Goal: Information Seeking & Learning: Check status

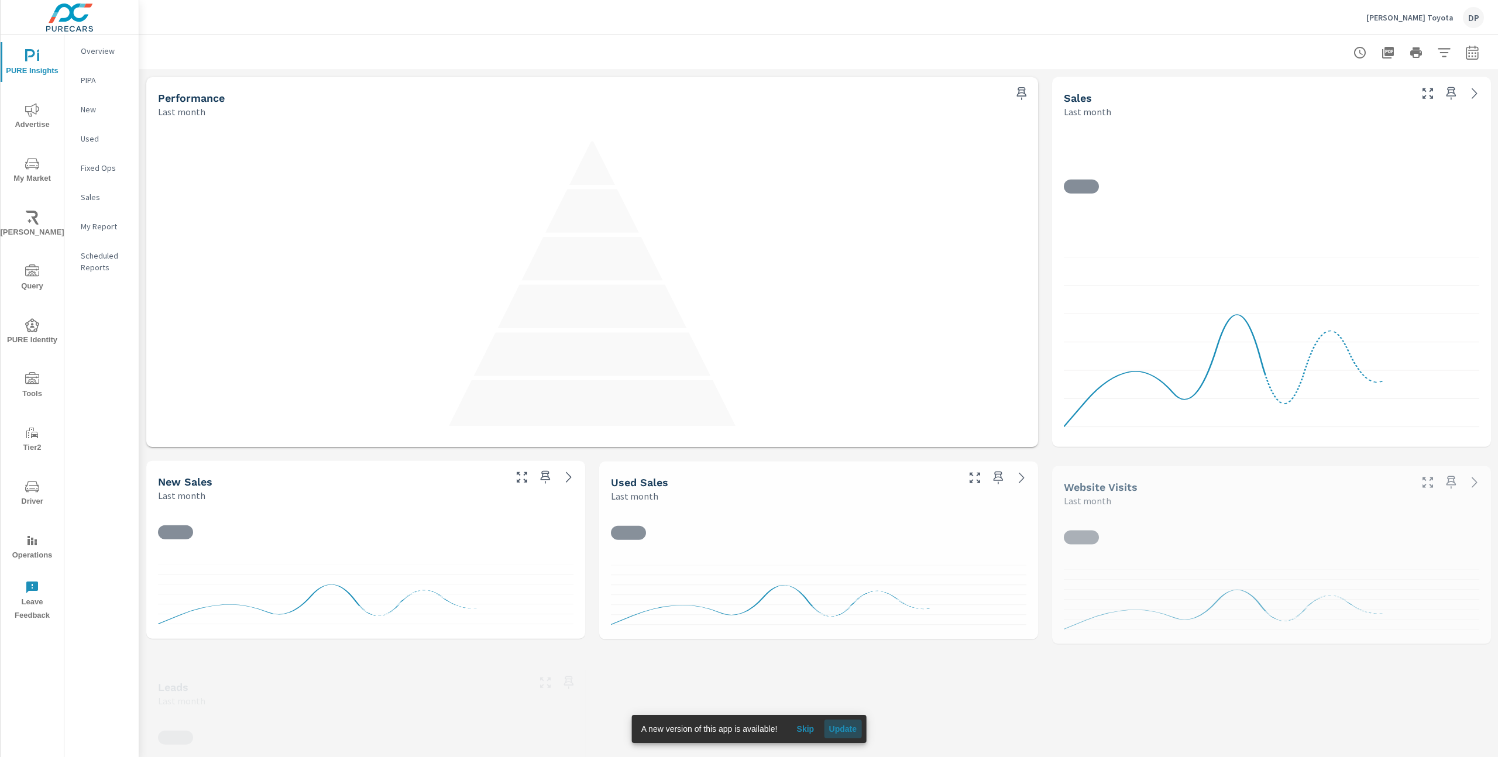
click at [848, 728] on span "Update" at bounding box center [842, 729] width 28 height 11
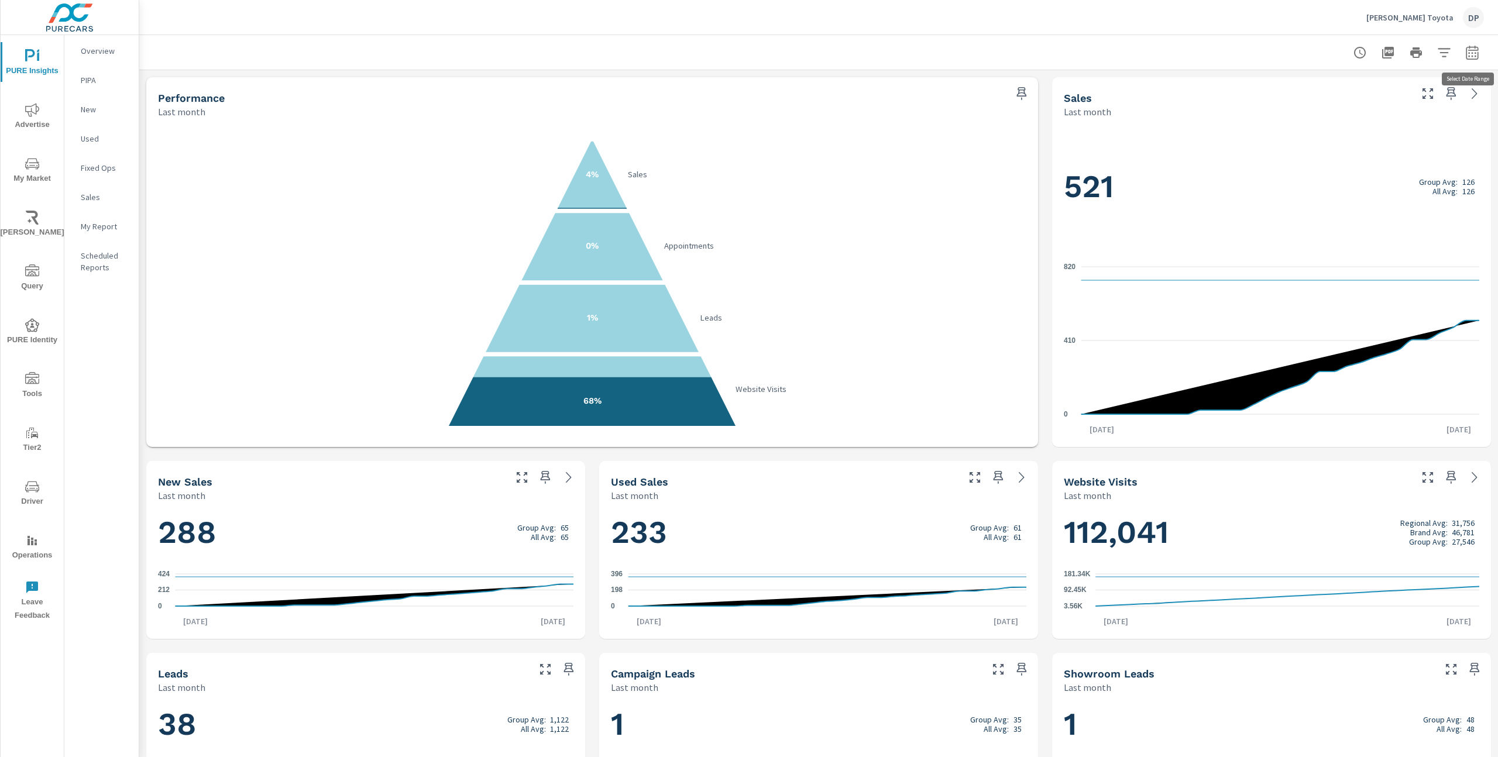
click at [1472, 63] on button "button" at bounding box center [1471, 52] width 23 height 23
click at [1395, 106] on select "Custom Yesterday Last week Last 7 days Last 14 days Last 30 days Last 45 days L…" at bounding box center [1378, 101] width 117 height 23
click at [1320, 90] on select "Custom Yesterday Last week Last 7 days Last 14 days Last 30 days Last 45 days L…" at bounding box center [1378, 101] width 117 height 23
select select "Month to date"
click at [1356, 163] on span "Apply" at bounding box center [1353, 165] width 48 height 11
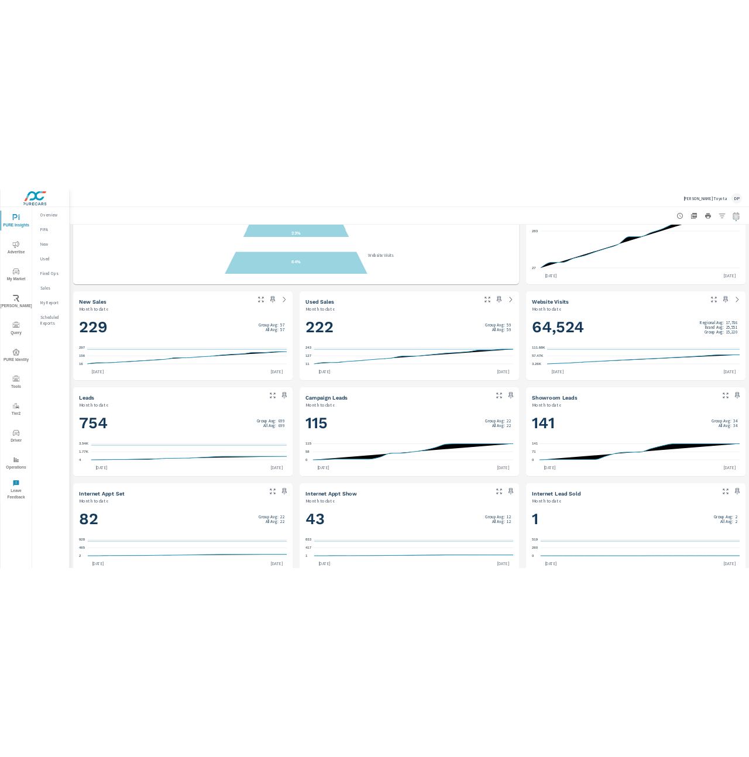
scroll to position [464, 0]
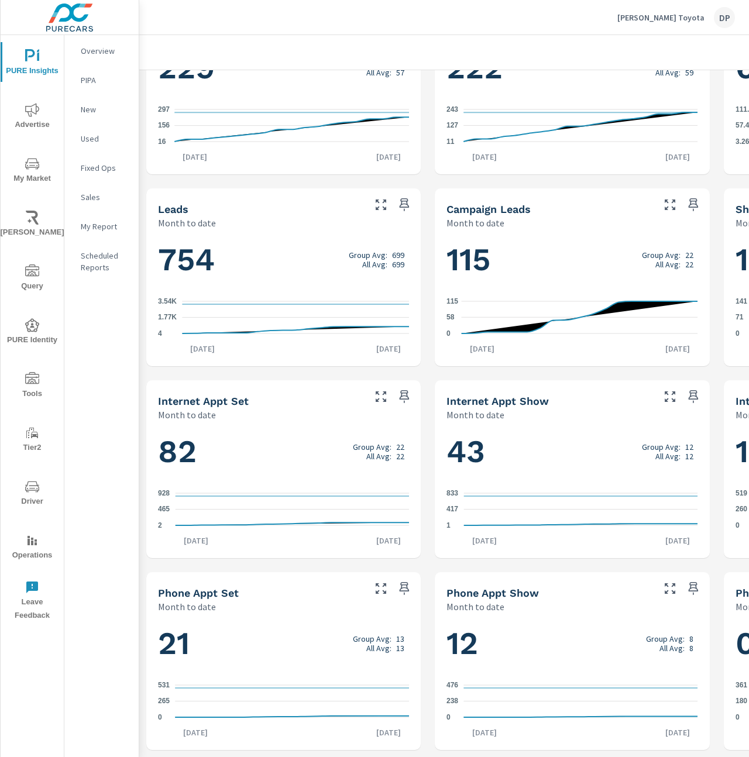
click at [378, 693] on icon "0 265 531" at bounding box center [283, 701] width 251 height 51
click at [214, 692] on icon "0 265 531" at bounding box center [283, 701] width 251 height 51
click at [438, 568] on div "Performance Month to date 6% Sales 8% Appointments 23% Leads 64% Website Visits…" at bounding box center [572, 181] width 866 height 1151
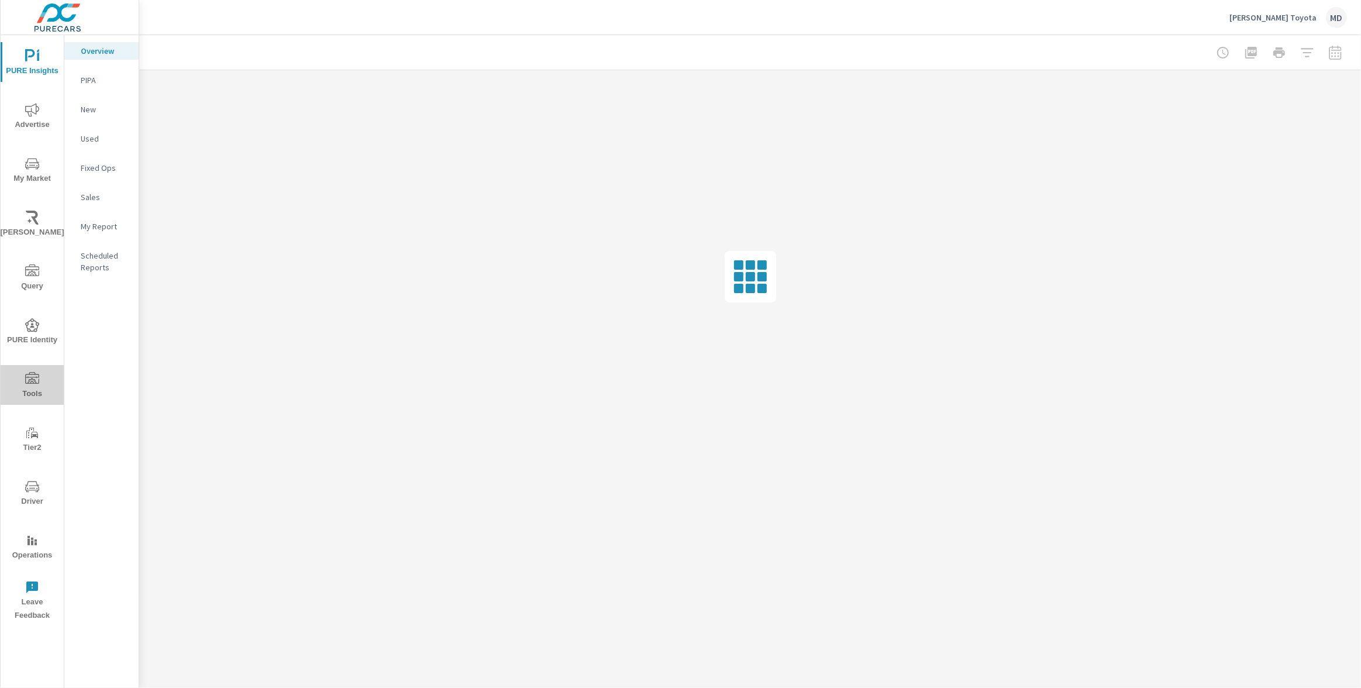
click at [33, 378] on icon "nav menu" at bounding box center [32, 378] width 14 height 12
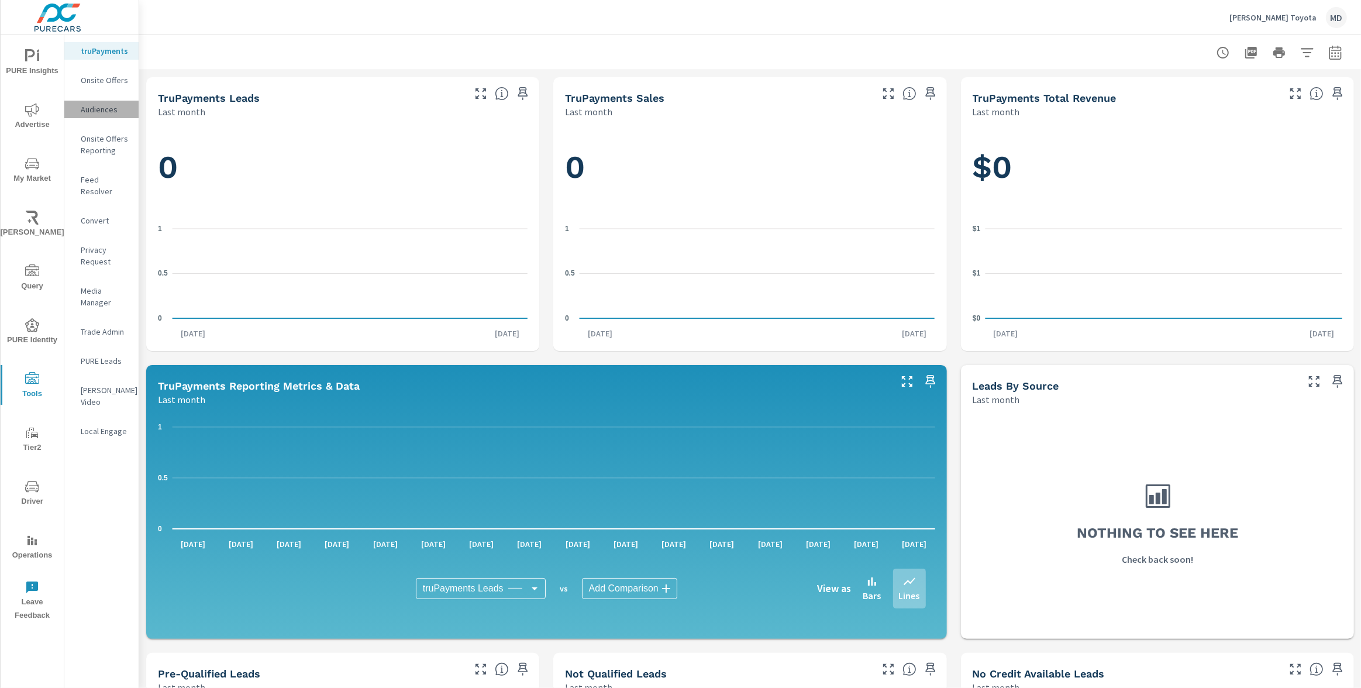
click at [104, 109] on p "Audiences" at bounding box center [105, 110] width 49 height 12
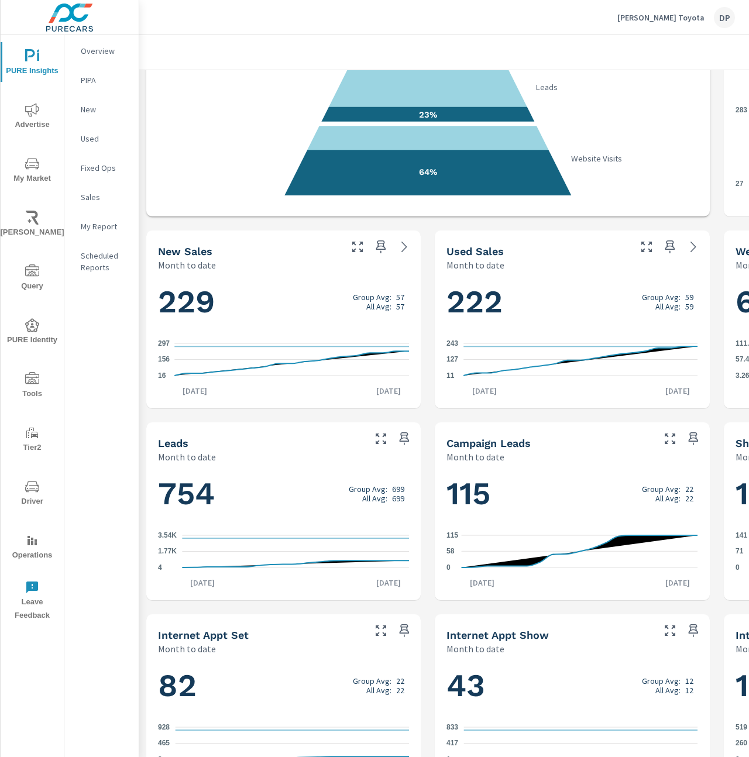
scroll to position [464, 0]
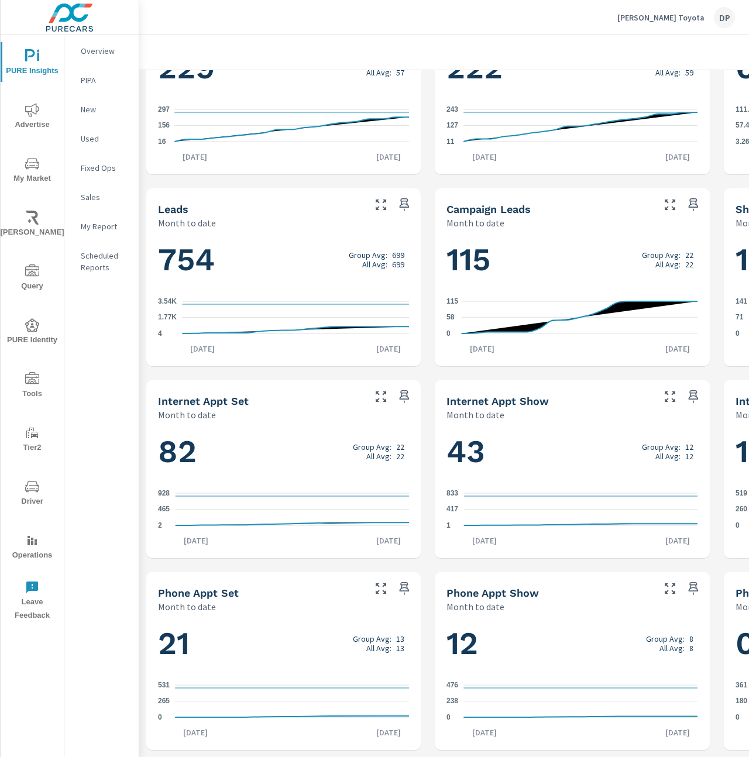
click at [502, 560] on div "Performance Month to date 6% Sales 8% Appointments 23% Leads 64% Website Visits…" at bounding box center [572, 181] width 866 height 1151
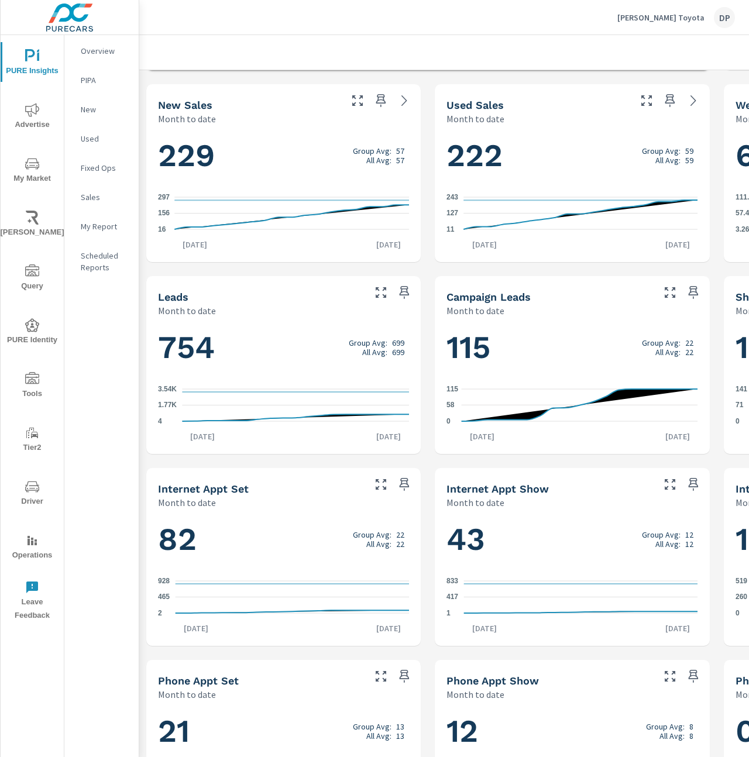
scroll to position [464, 0]
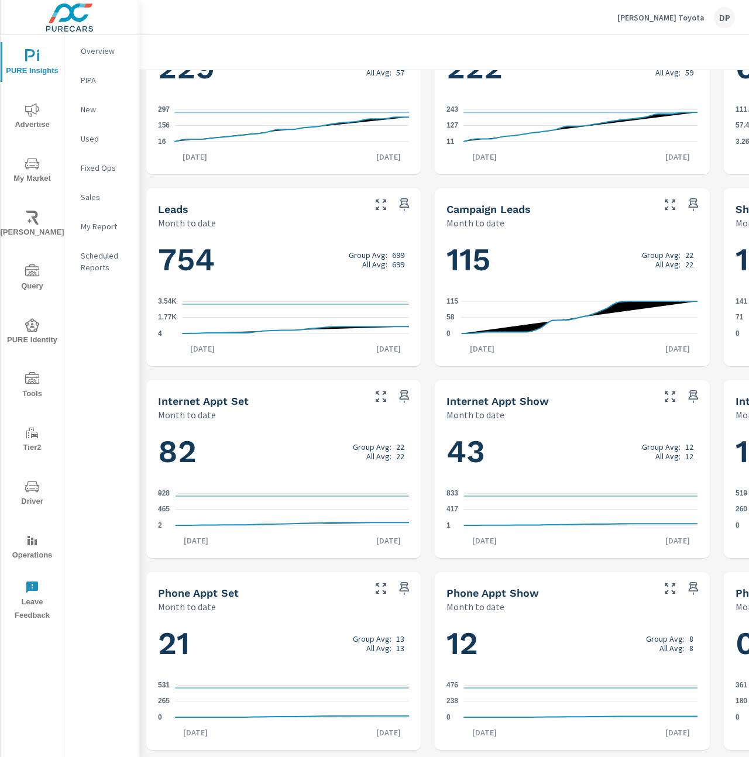
click at [426, 582] on div "Performance Month to date 6% Sales 8% Appointments 23% Leads 64% Website Visits…" at bounding box center [572, 181] width 866 height 1151
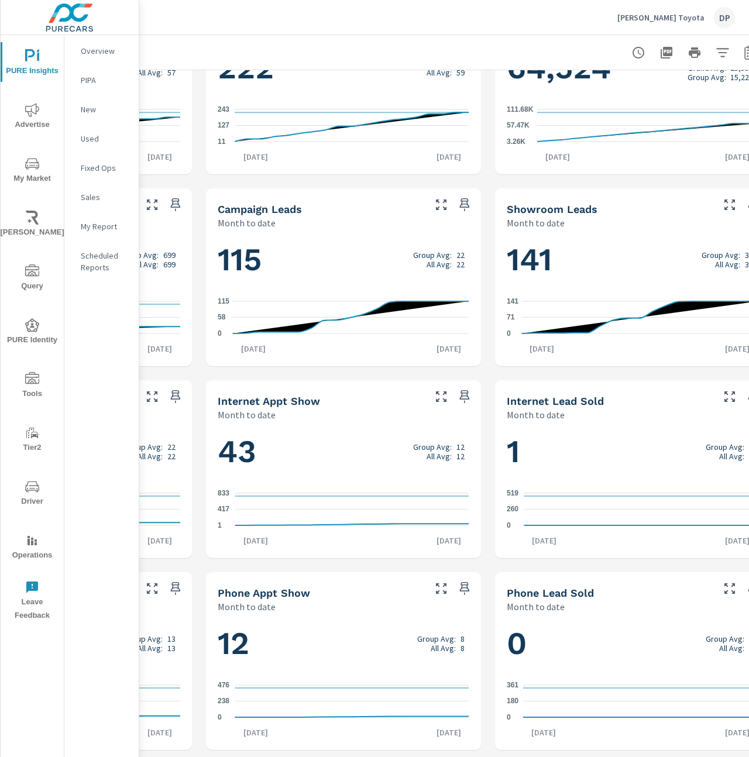
scroll to position [464, 256]
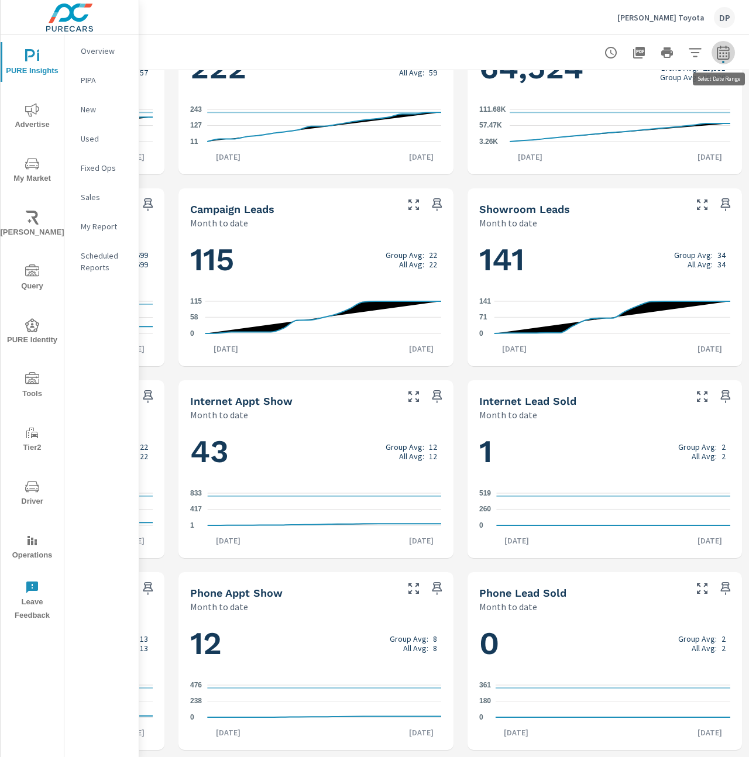
click at [717, 51] on icon "button" at bounding box center [723, 52] width 12 height 14
select select "Month to date"
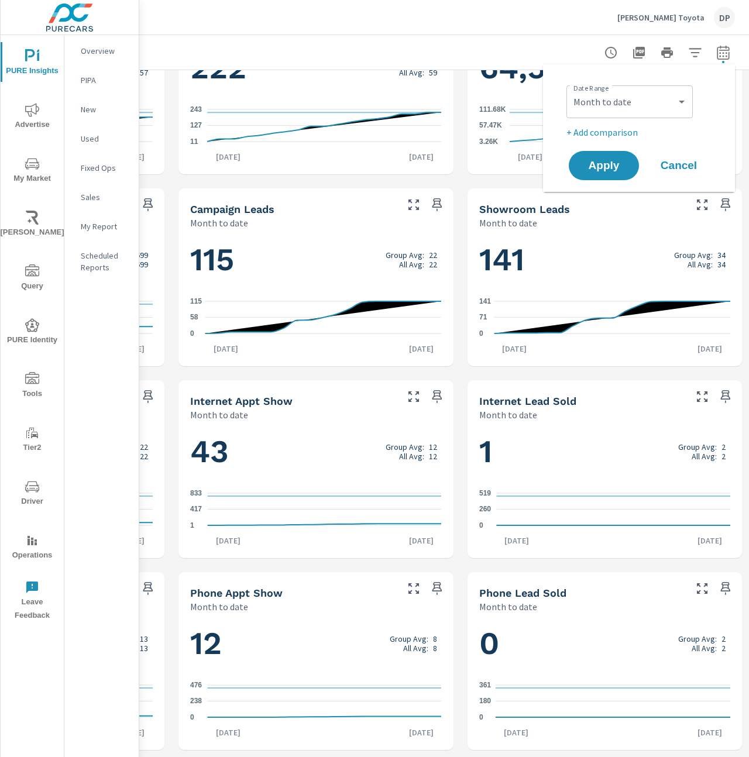
click at [540, 20] on div "Sterling McCall Toyota DP" at bounding box center [443, 17] width 581 height 35
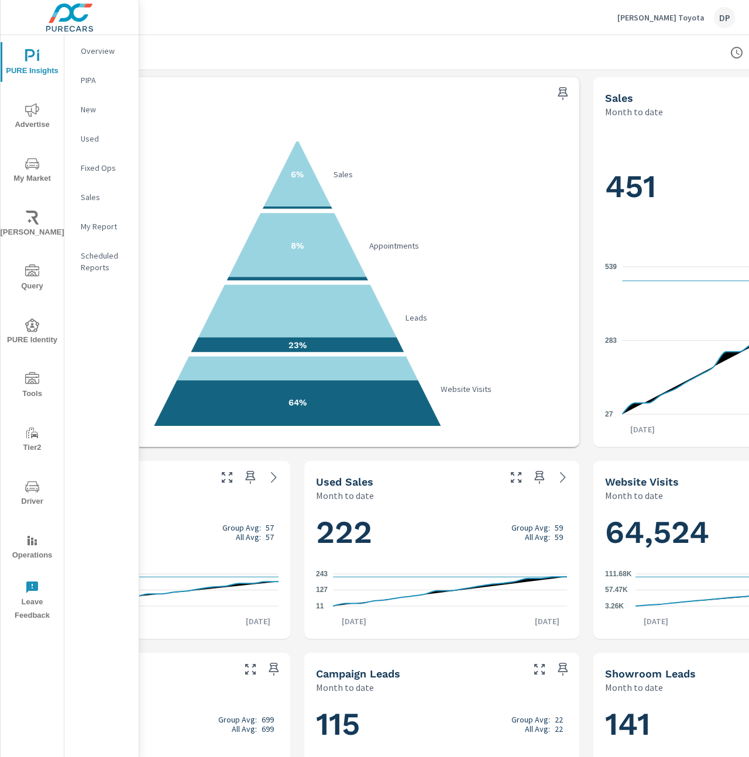
scroll to position [0, 256]
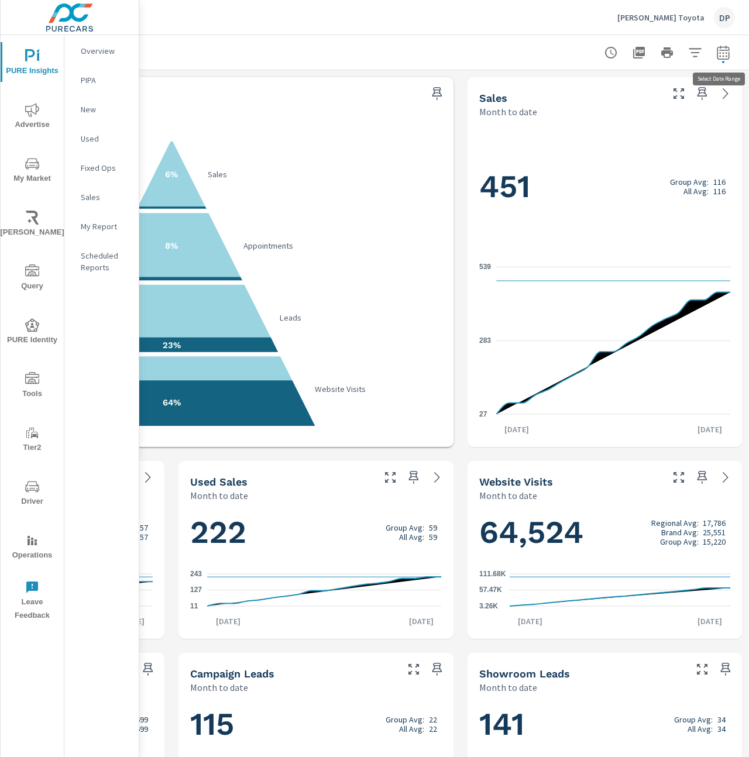
click at [726, 47] on icon "button" at bounding box center [723, 53] width 14 height 14
select select "Month to date"
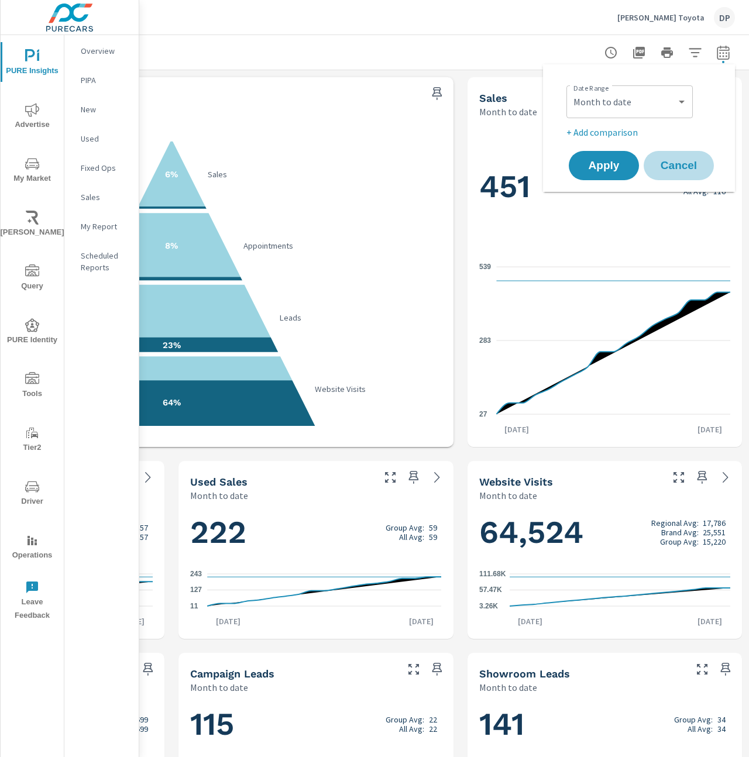
click at [673, 171] on span "Cancel" at bounding box center [678, 165] width 47 height 11
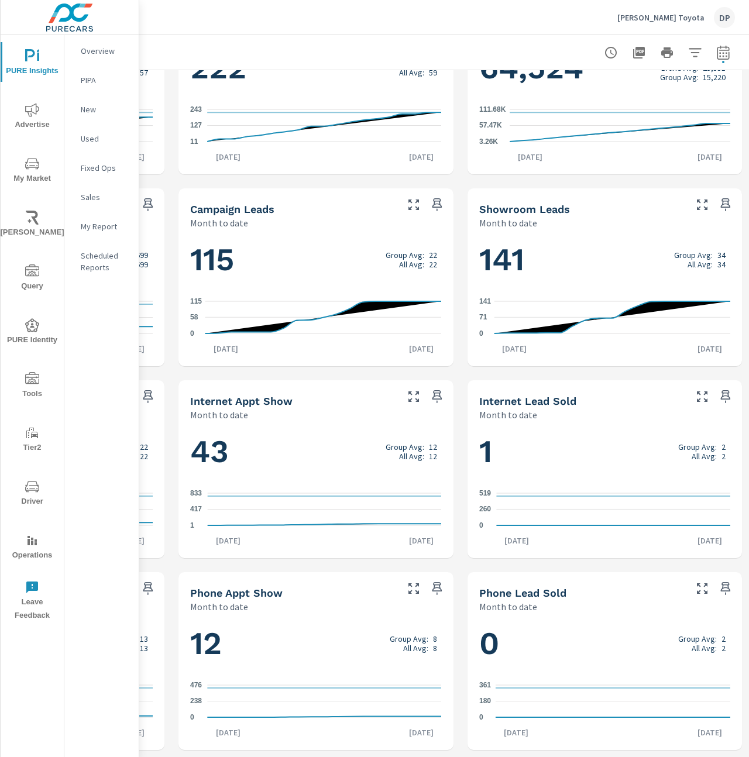
scroll to position [464, 0]
